Goal: Task Accomplishment & Management: Manage account settings

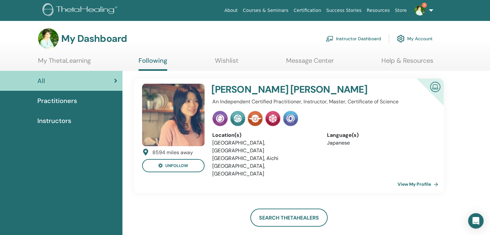
click at [353, 40] on link "Instructor Dashboard" at bounding box center [353, 39] width 55 height 14
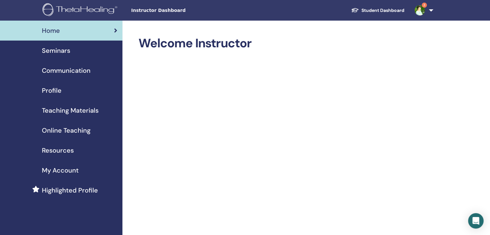
click at [61, 47] on span "Seminars" at bounding box center [56, 51] width 28 height 10
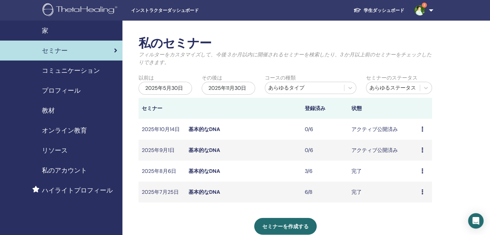
click at [421, 150] on td "プレビュー 編集 参加者 キャンセル" at bounding box center [426, 150] width 14 height 21
drag, startPoint x: 336, startPoint y: 154, endPoint x: 235, endPoint y: 151, distance: 101.0
click at [336, 154] on td "0/6" at bounding box center [325, 150] width 47 height 21
click at [208, 150] on font "基本的なDNA" at bounding box center [205, 150] width 32 height 7
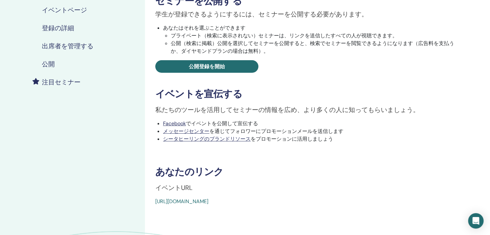
scroll to position [129, 0]
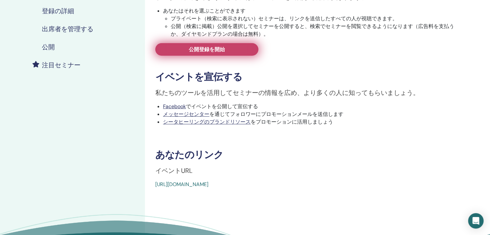
click at [220, 52] on font "公開登録を開始" at bounding box center [207, 49] width 36 height 7
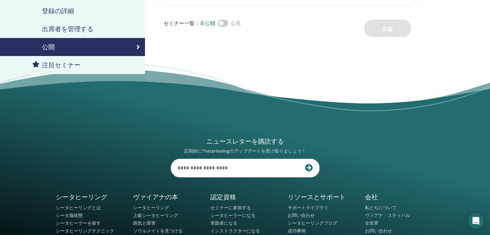
click at [67, 26] on font "出席者を管理する" at bounding box center [68, 29] width 52 height 8
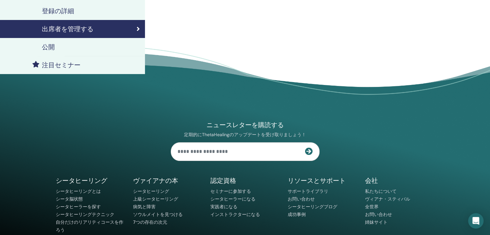
click at [66, 13] on font "登録の詳細" at bounding box center [58, 11] width 32 height 8
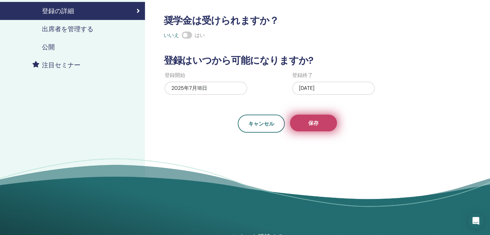
click at [315, 125] on font "保存" at bounding box center [314, 123] width 10 height 7
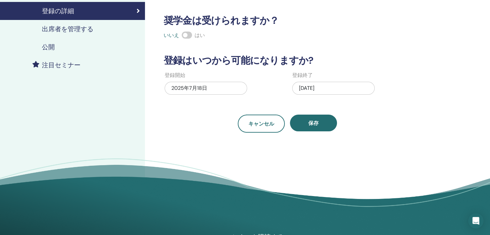
click at [60, 30] on font "出席者を管理する" at bounding box center [68, 29] width 52 height 8
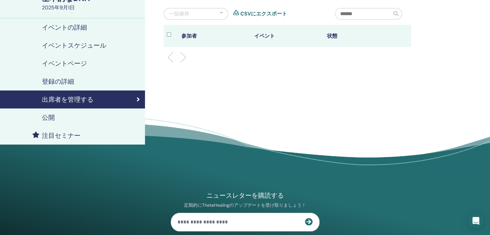
scroll to position [32, 0]
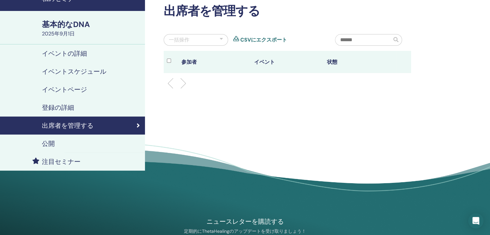
click at [72, 73] on font "イベントスケジュール" at bounding box center [74, 71] width 64 height 8
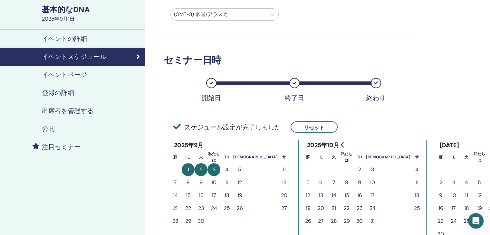
scroll to position [32, 0]
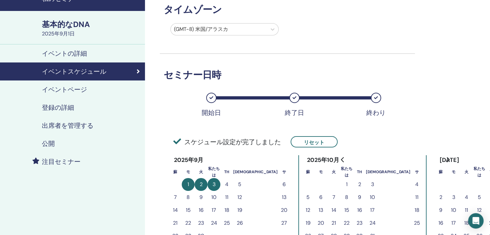
click at [49, 51] on font "イベントの詳細" at bounding box center [64, 53] width 45 height 8
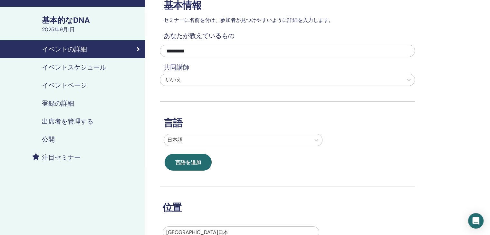
scroll to position [32, 0]
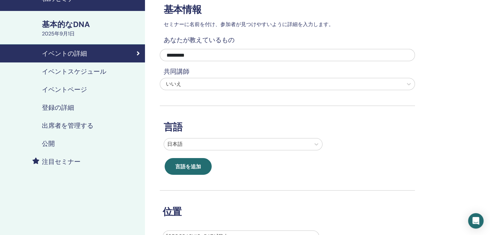
click at [76, 106] on div "登録の詳細" at bounding box center [72, 108] width 135 height 8
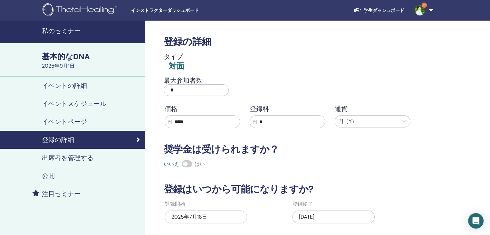
click at [75, 88] on font "イベントの詳細" at bounding box center [64, 86] width 45 height 8
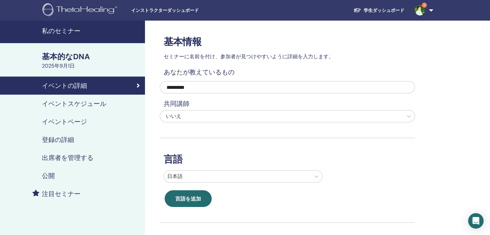
click at [70, 54] on font "基本的なDNA" at bounding box center [66, 57] width 48 height 10
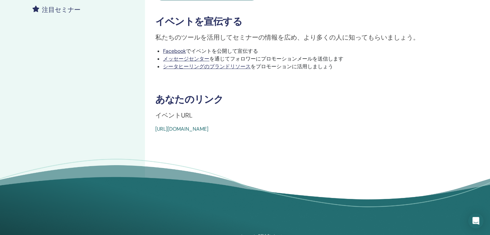
scroll to position [193, 0]
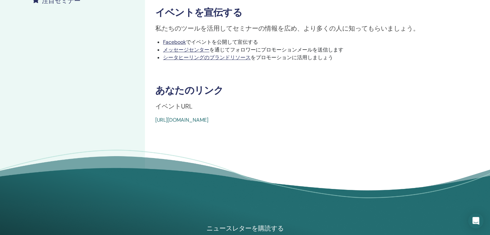
drag, startPoint x: 159, startPoint y: 121, endPoint x: 248, endPoint y: 118, distance: 88.7
click at [209, 118] on font "[URL][DOMAIN_NAME]" at bounding box center [181, 120] width 53 height 7
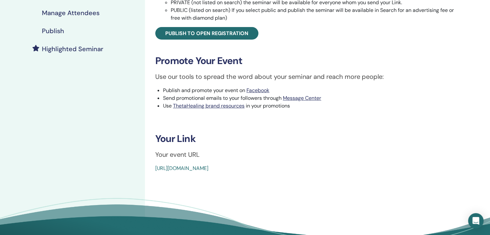
scroll to position [153, 0]
